Goal: Task Accomplishment & Management: Manage account settings

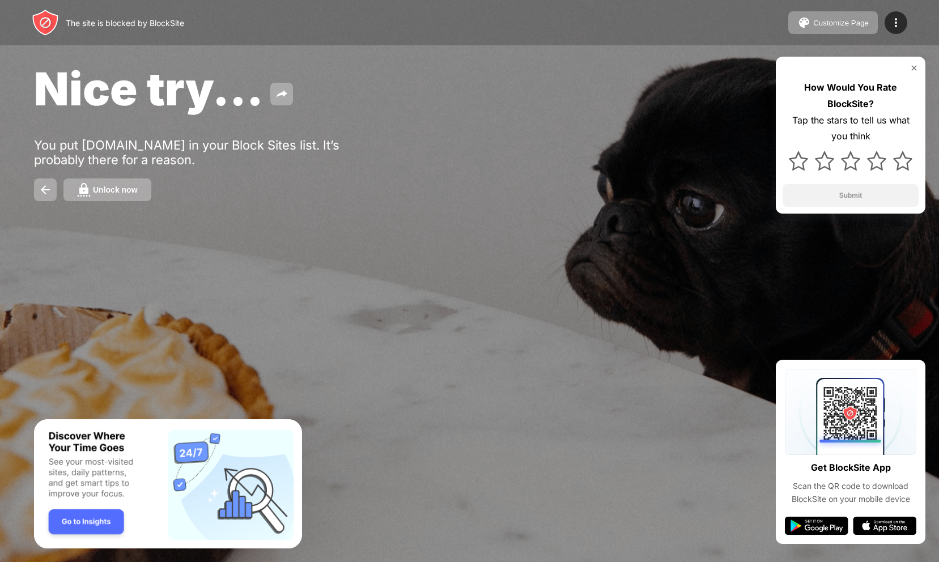
click at [913, 63] on img at bounding box center [914, 67] width 9 height 9
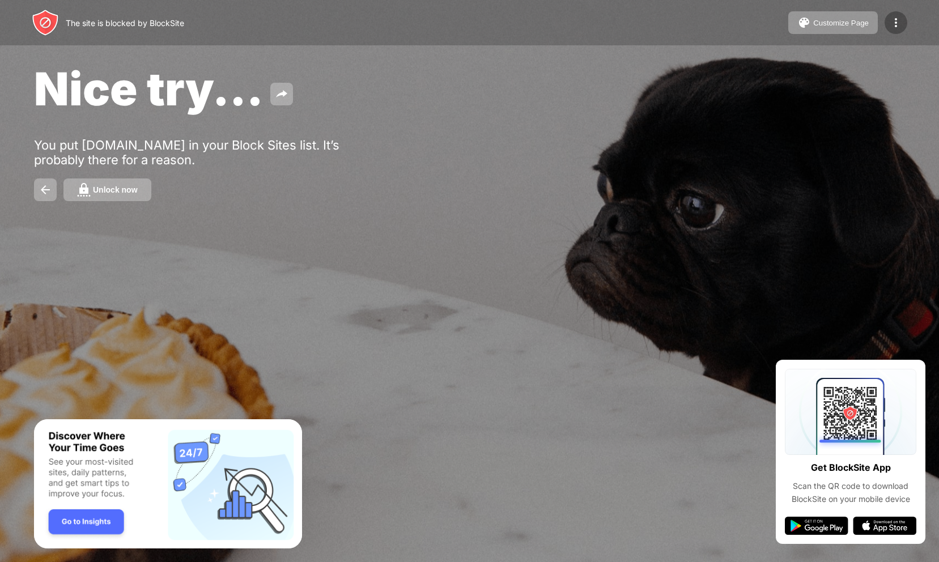
click at [901, 22] on img at bounding box center [896, 23] width 14 height 14
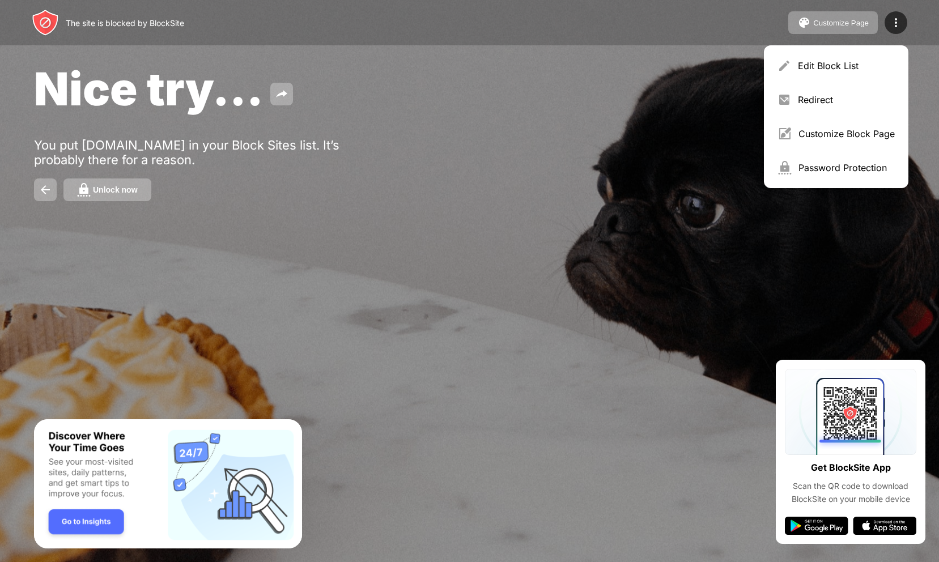
click at [875, 46] on div "Edit Block List Redirect Customize Block Page Password Protection" at bounding box center [836, 116] width 145 height 143
click at [872, 57] on div "Edit Block List" at bounding box center [836, 65] width 131 height 27
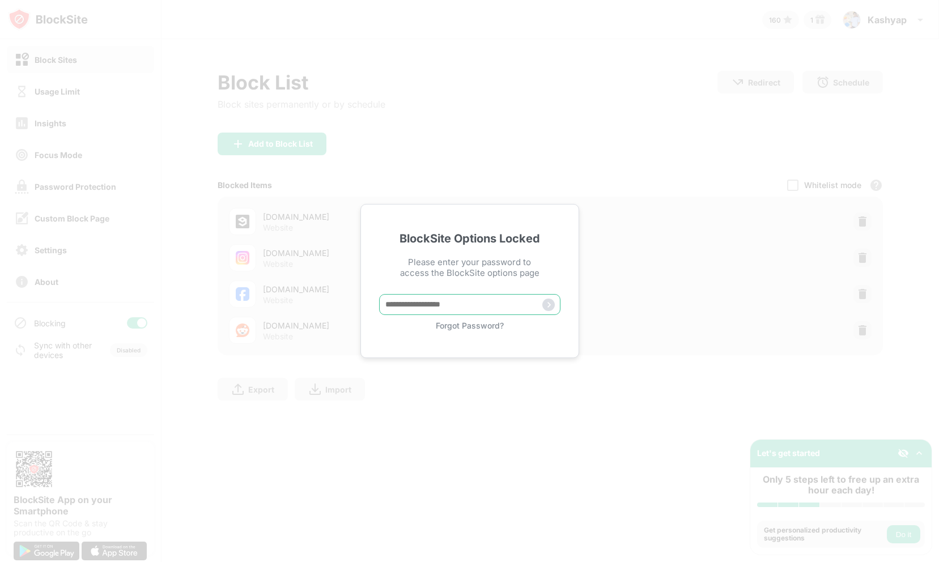
click at [429, 310] on input "text" at bounding box center [469, 304] width 181 height 21
type input "**********"
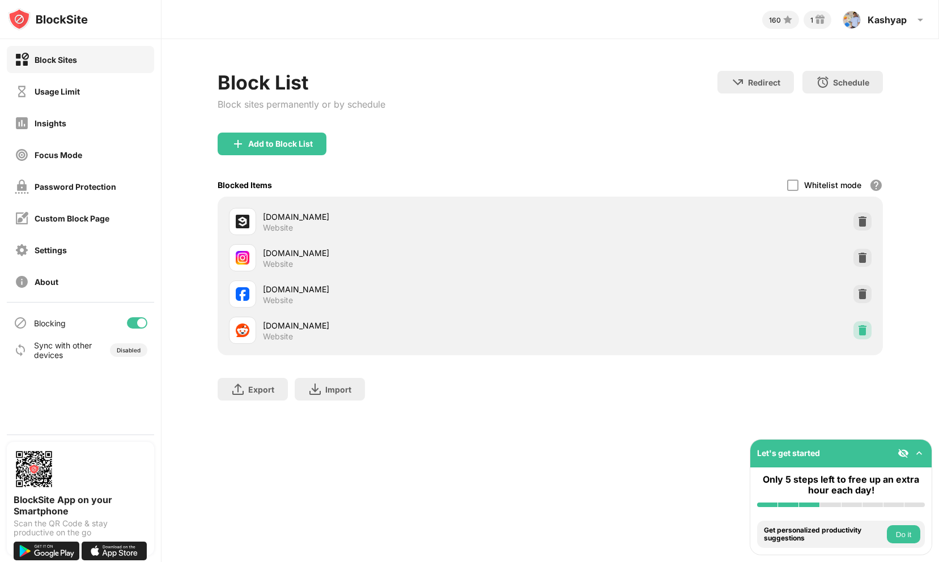
click at [857, 323] on div at bounding box center [863, 330] width 18 height 18
